Goal: Task Accomplishment & Management: Manage account settings

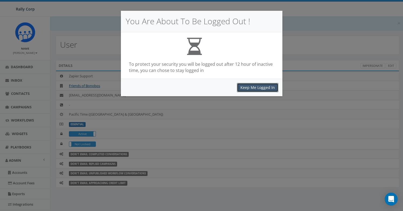
click at [253, 87] on button "Keep Me Logged In" at bounding box center [257, 87] width 41 height 9
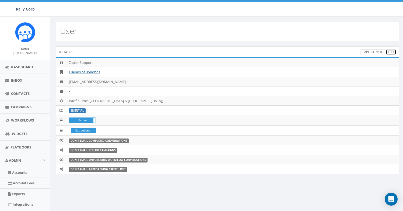
click at [390, 52] on link "Edit" at bounding box center [391, 52] width 11 height 6
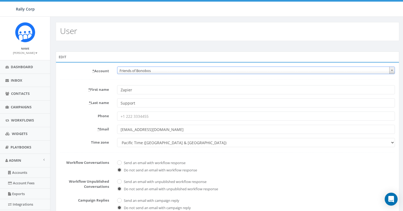
click at [149, 73] on span "Friends of Bonobos" at bounding box center [255, 71] width 277 height 8
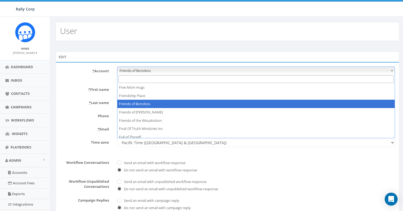
click at [146, 79] on input "Search" at bounding box center [255, 79] width 275 height 8
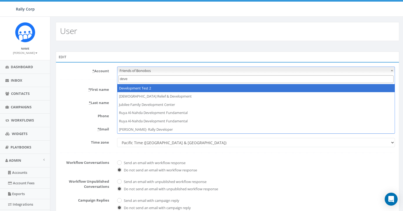
type input "deve"
select select "395"
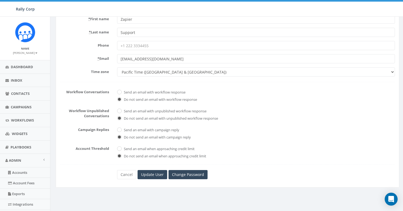
scroll to position [113, 0]
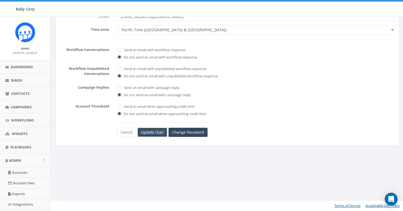
click at [155, 134] on input "Update User" at bounding box center [153, 132] width 30 height 9
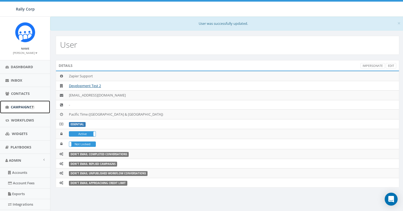
click at [27, 109] on span "Campaigns" at bounding box center [21, 106] width 21 height 5
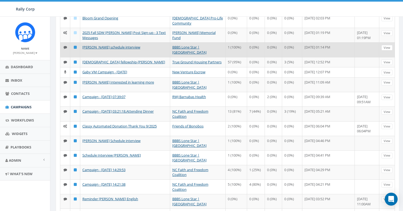
scroll to position [137, 0]
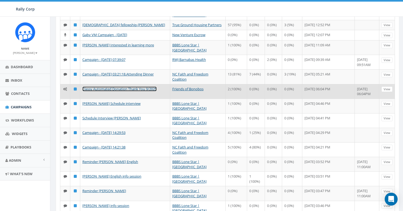
click at [135, 91] on link "Classy Automated Donation Thank You 9/2025" at bounding box center [119, 88] width 74 height 5
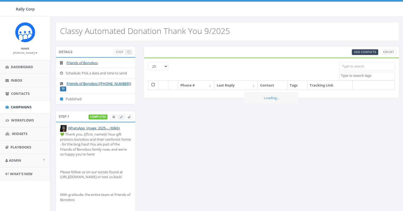
select select
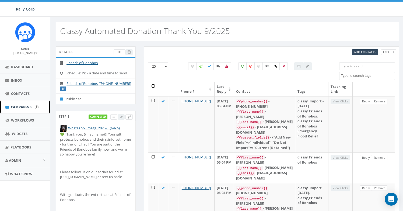
click at [28, 107] on span "Campaigns" at bounding box center [21, 106] width 21 height 5
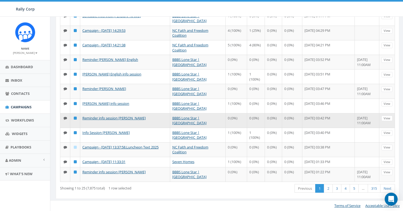
scroll to position [267, 0]
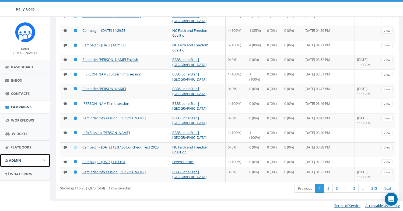
click at [26, 159] on link "Admin" at bounding box center [25, 160] width 50 height 13
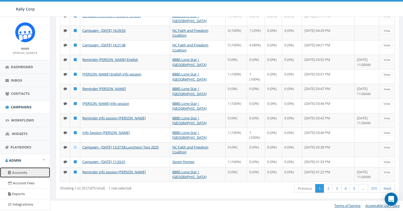
click at [24, 170] on link "Accounts" at bounding box center [25, 172] width 50 height 11
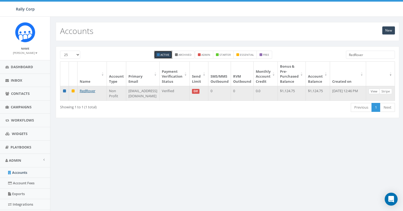
type input "RedRover"
click at [375, 91] on link "View" at bounding box center [374, 92] width 11 height 6
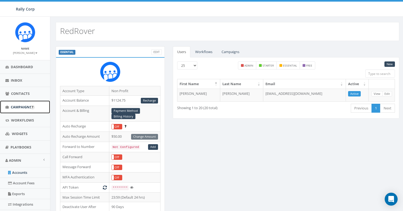
click at [23, 106] on span "Campaigns" at bounding box center [21, 106] width 21 height 5
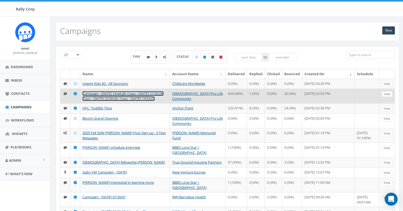
click at [100, 97] on link "Campaign - [DATE] 14:44:28- Copy - [DATE] 21:50:26- Copy - [DATE] 22:09:30- Cop…" at bounding box center [122, 96] width 81 height 10
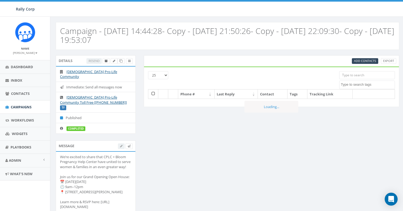
select select
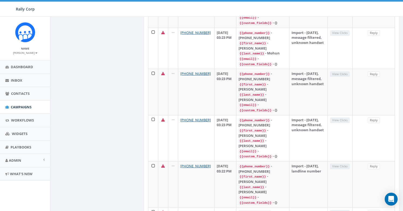
scroll to position [26, 0]
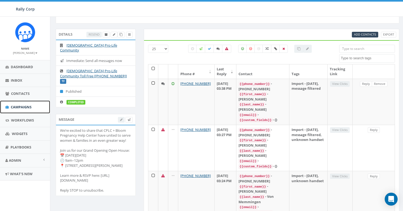
click at [20, 107] on span "Campaigns" at bounding box center [21, 106] width 21 height 5
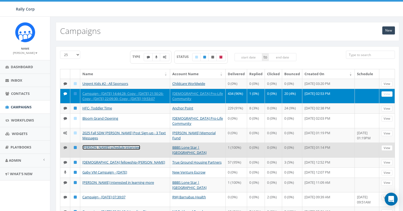
click at [115, 150] on link "[PERSON_NAME] schedule interview" at bounding box center [111, 147] width 58 height 5
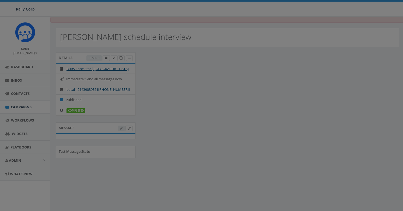
select select
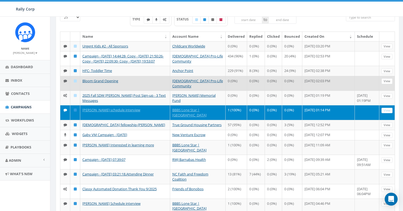
scroll to position [38, 0]
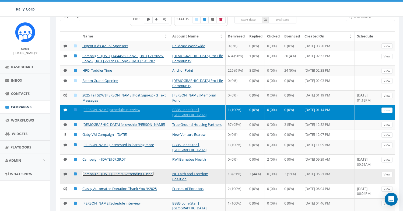
click at [106, 176] on link "Campaign - [DATE] 03:21:18.Attending Dinner" at bounding box center [117, 173] width 71 height 5
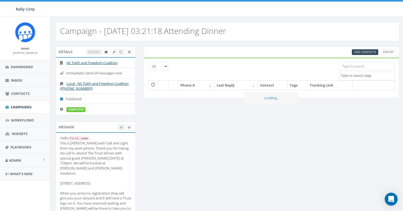
select select
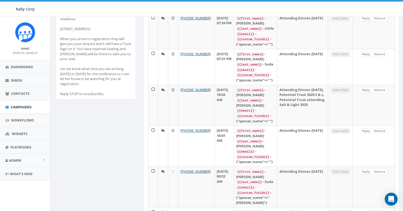
scroll to position [156, 0]
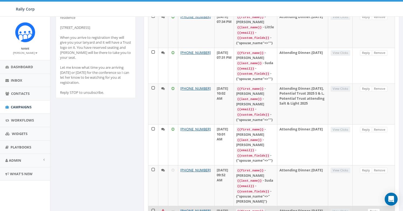
click at [275, 208] on div "{{first_name}} - Michael" at bounding box center [255, 213] width 39 height 10
copy div "Michael"
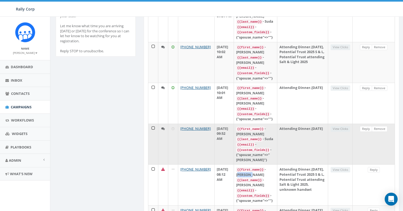
scroll to position [197, 0]
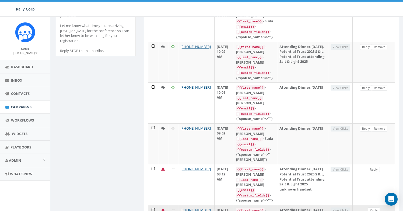
click at [275, 207] on div "{{first_name}} - Lizette" at bounding box center [255, 212] width 39 height 10
copy div "Lizette"
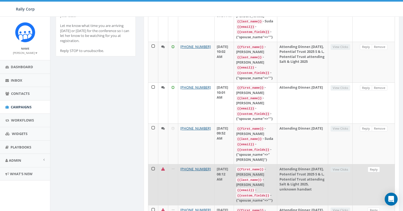
scroll to position [299, 0]
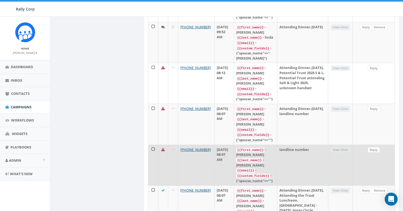
click at [275, 147] on div "{{first_name}} - Paul" at bounding box center [255, 152] width 39 height 10
copy div "Paul"
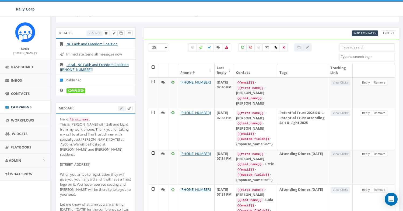
scroll to position [0, 0]
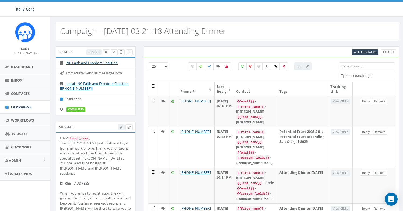
click at [228, 71] on div at bounding box center [249, 74] width 131 height 9
click at [227, 68] on label at bounding box center [226, 66] width 9 height 8
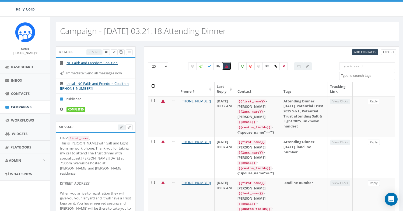
click at [226, 69] on label at bounding box center [226, 66] width 9 height 8
checkbox input "false"
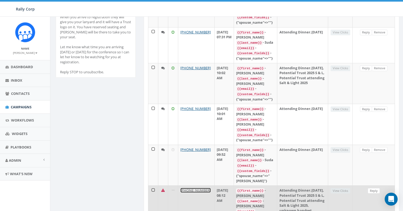
scroll to position [176, 0]
click at [373, 188] on link "Reply" at bounding box center [374, 191] width 12 height 6
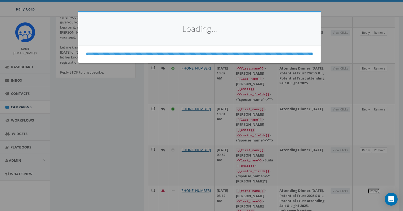
select select
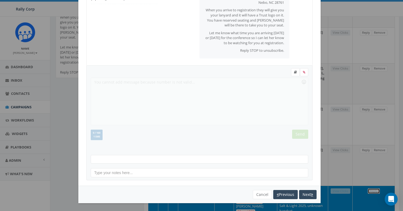
scroll to position [59, 0]
click at [259, 195] on button "Cancel" at bounding box center [262, 194] width 19 height 9
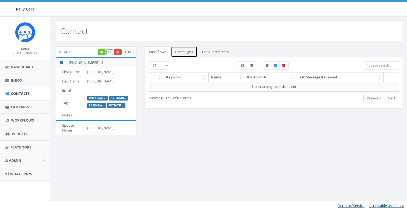
click at [189, 51] on link "Campaigns" at bounding box center [184, 51] width 26 height 11
